Goal: Navigation & Orientation: Find specific page/section

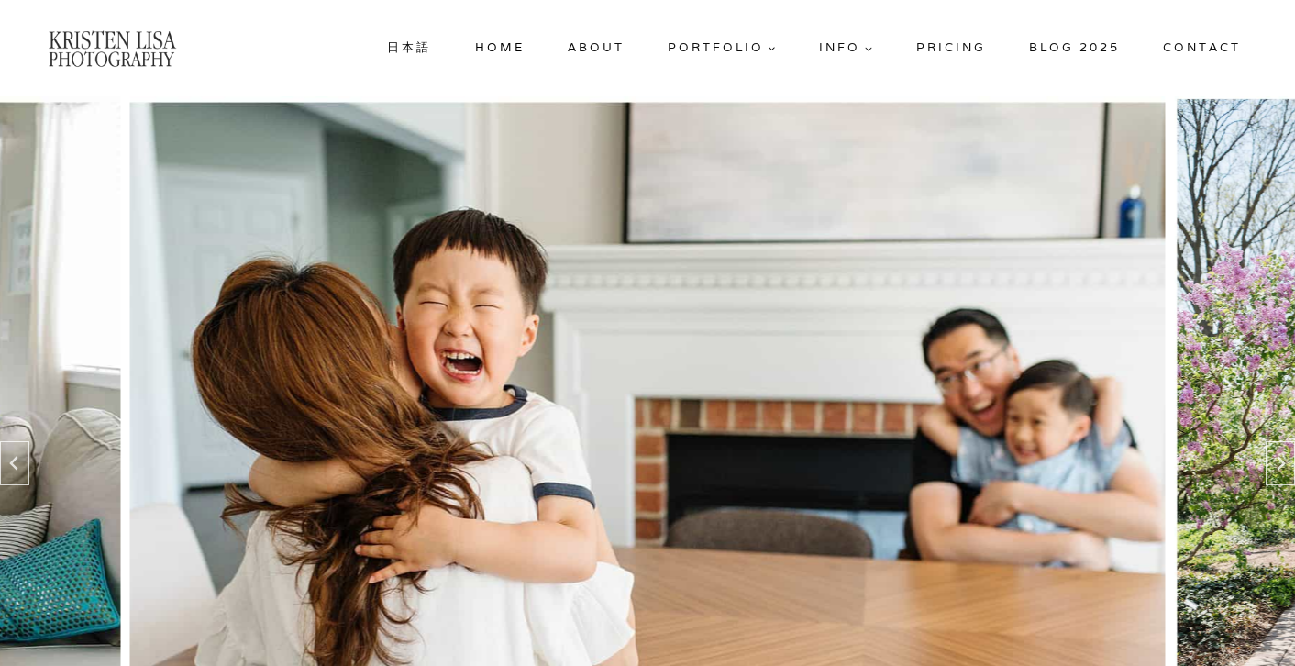
click at [1073, 50] on link "Blog 2025" at bounding box center [1073, 47] width 105 height 33
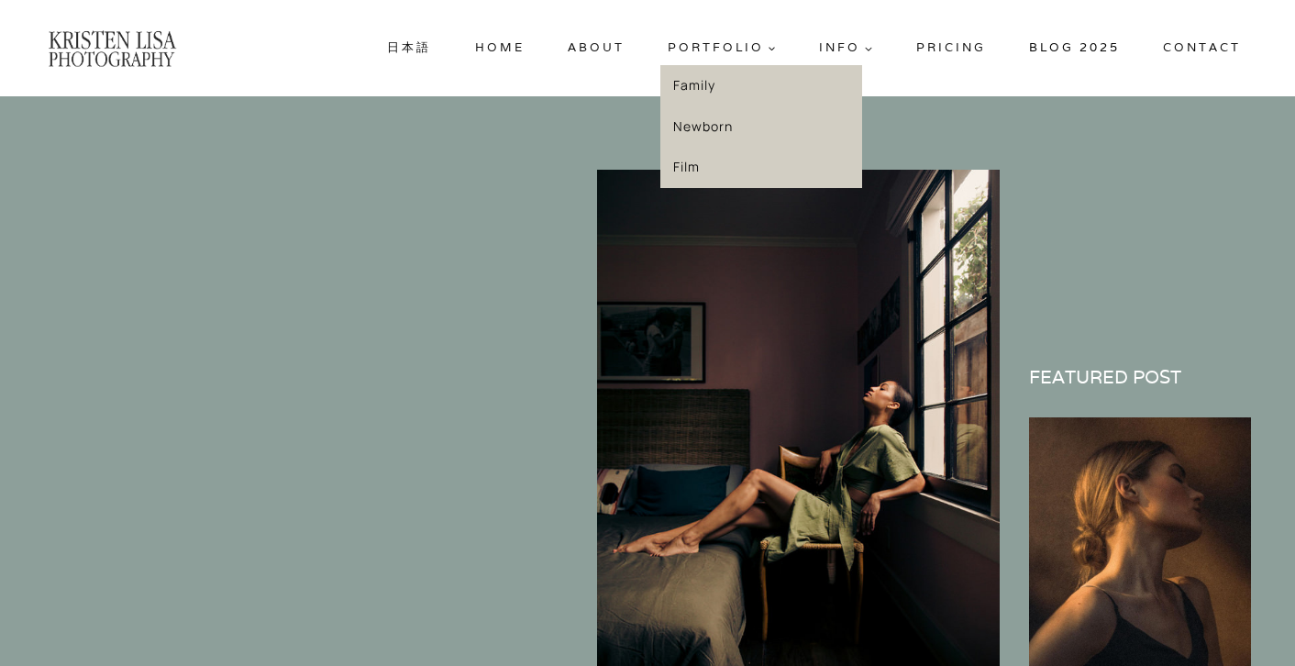
click at [712, 80] on link "Family" at bounding box center [761, 85] width 202 height 41
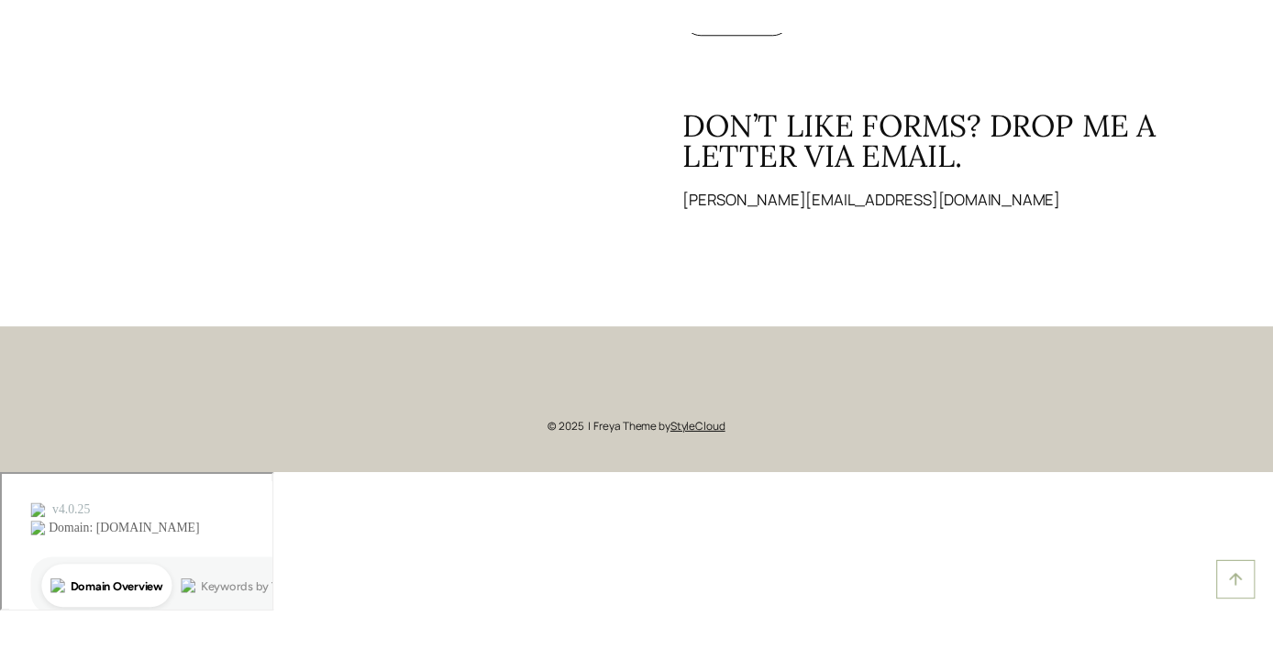
scroll to position [7533, 0]
